Goal: Check status: Check status

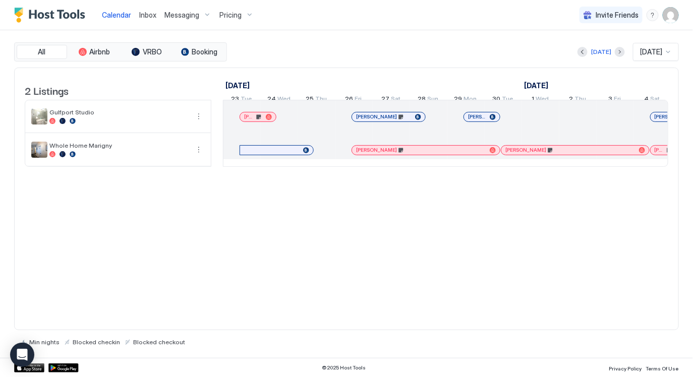
scroll to position [0, 242]
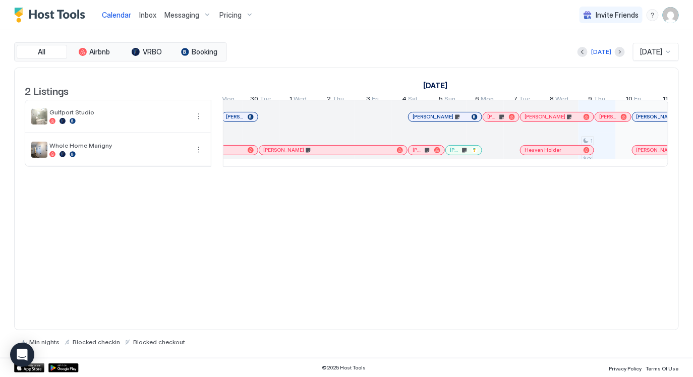
click at [590, 57] on button "[DATE]" at bounding box center [601, 52] width 23 height 12
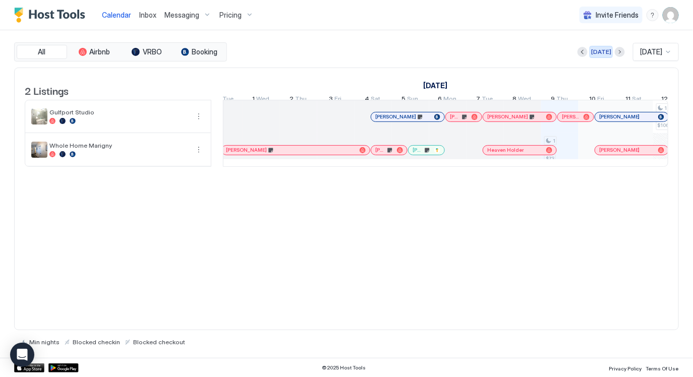
scroll to position [0, 560]
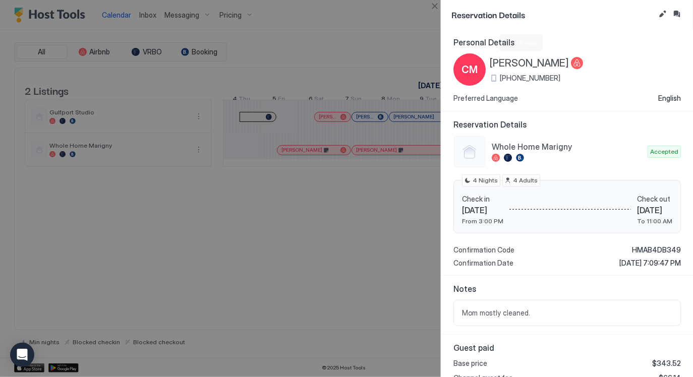
scroll to position [0, 886]
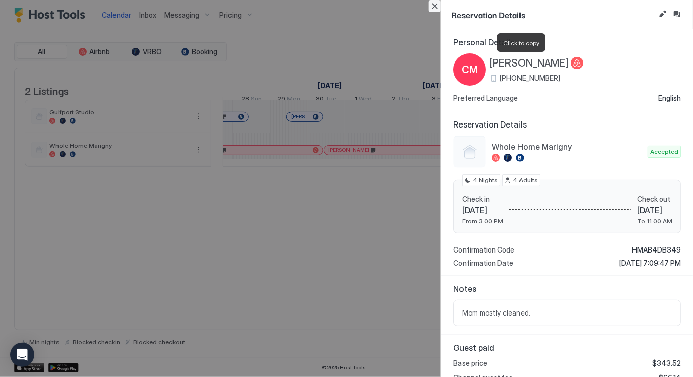
click at [436, 5] on button "Close" at bounding box center [435, 6] width 12 height 12
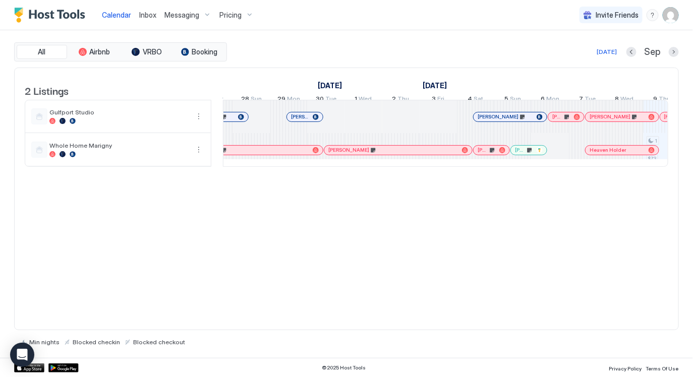
click at [435, 237] on div "2 Listings [DATE] [DATE] 4 Thu 5 Fri 6 Sat 7 Sun 8 Mon 9 Tue 10 Wed 11 Thu 12 F…" at bounding box center [346, 199] width 665 height 263
click at [602, 37] on div "All Airbnb VRBO Booking [DATE] [DATE] Listings [DATE] [DATE] 4 Thu 5 Fri 6 Sat …" at bounding box center [346, 194] width 665 height 328
click at [602, 55] on div "[DATE]" at bounding box center [607, 51] width 20 height 9
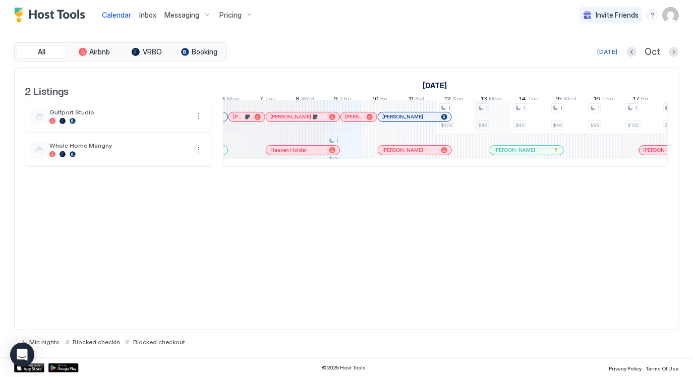
scroll to position [0, 427]
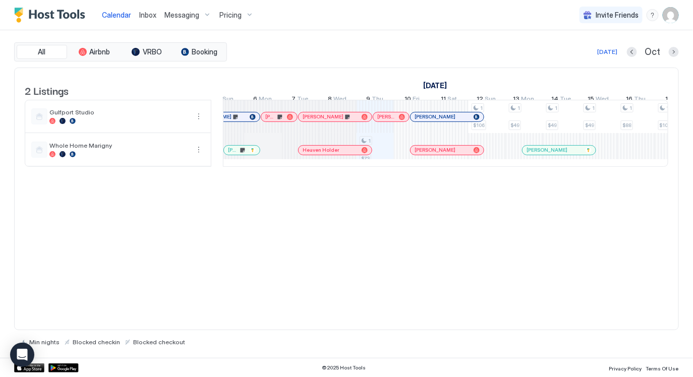
click at [0, 0] on div at bounding box center [0, 0] width 0 height 0
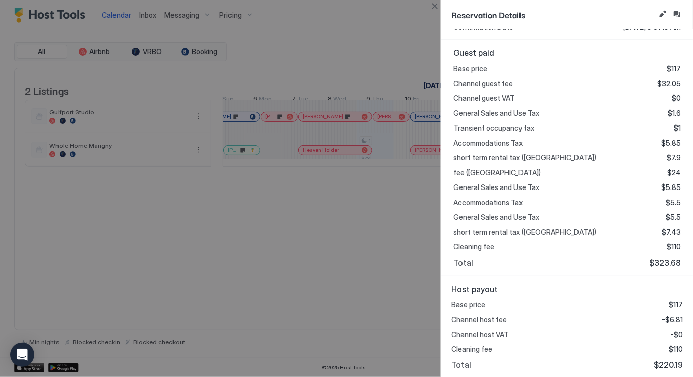
scroll to position [0, 0]
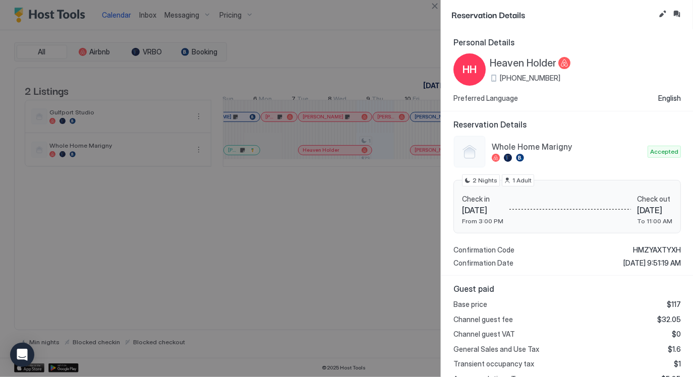
click at [527, 65] on span "Heaven Holder" at bounding box center [523, 63] width 67 height 13
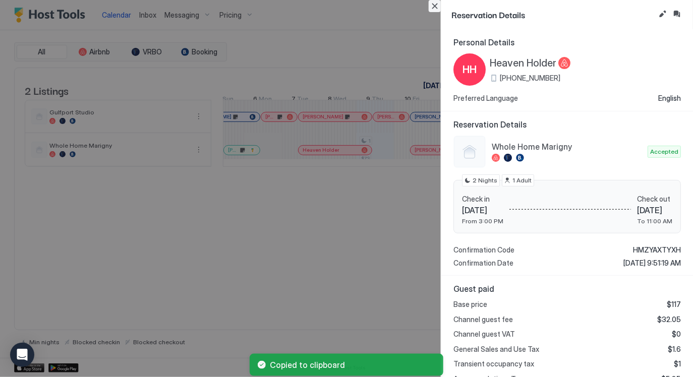
click at [436, 8] on button "Close" at bounding box center [435, 6] width 12 height 12
